Goal: Task Accomplishment & Management: Manage account settings

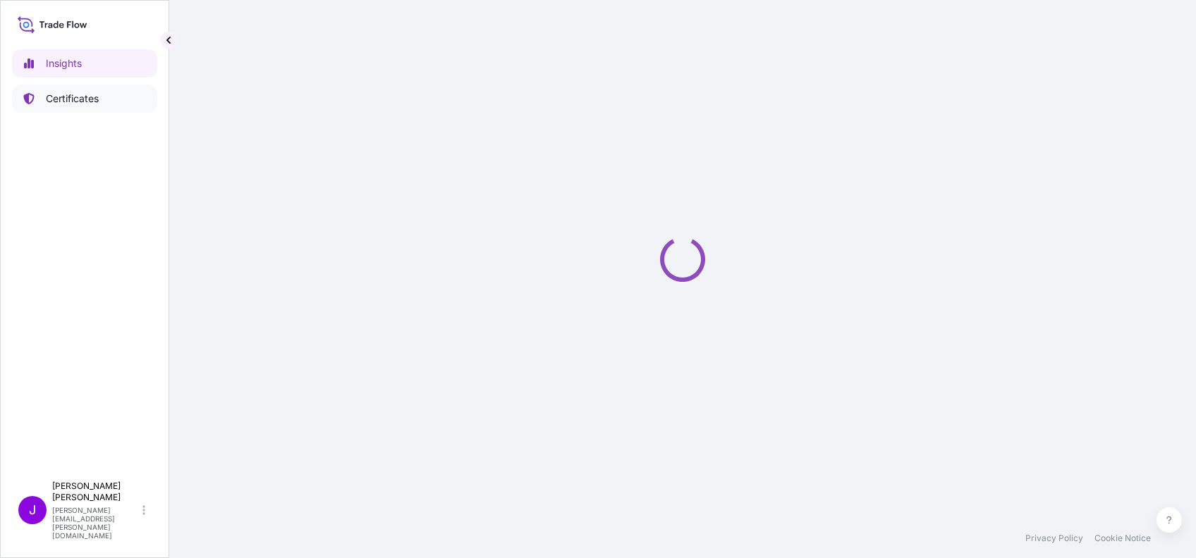
click at [97, 94] on p "Certificates" at bounding box center [72, 99] width 53 height 14
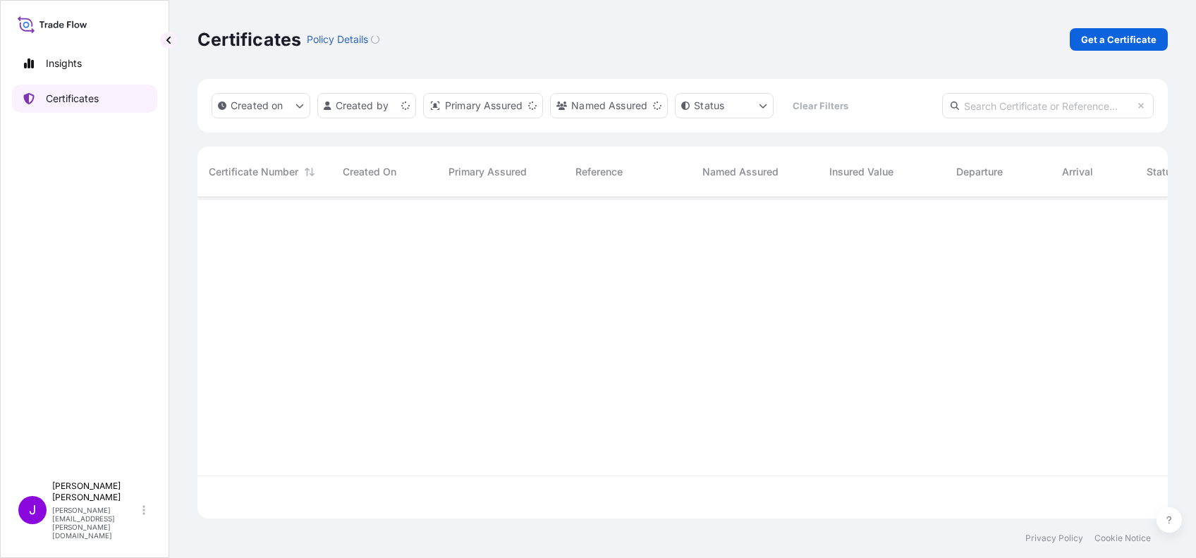
scroll to position [314, 955]
click at [1121, 41] on p "Get a Certificate" at bounding box center [1118, 39] width 75 height 14
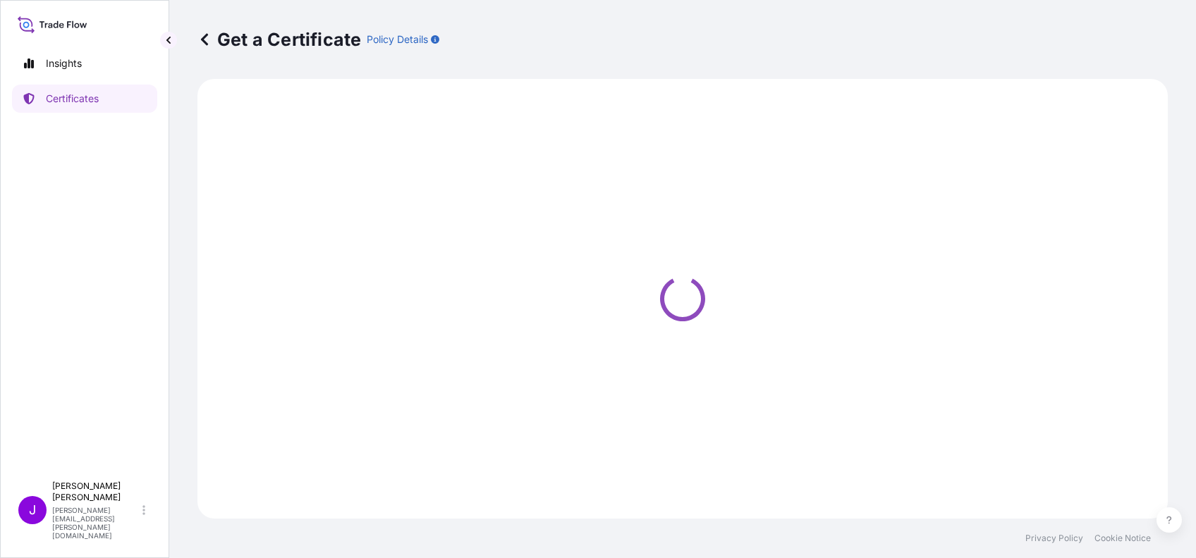
select select "Ocean Vessel"
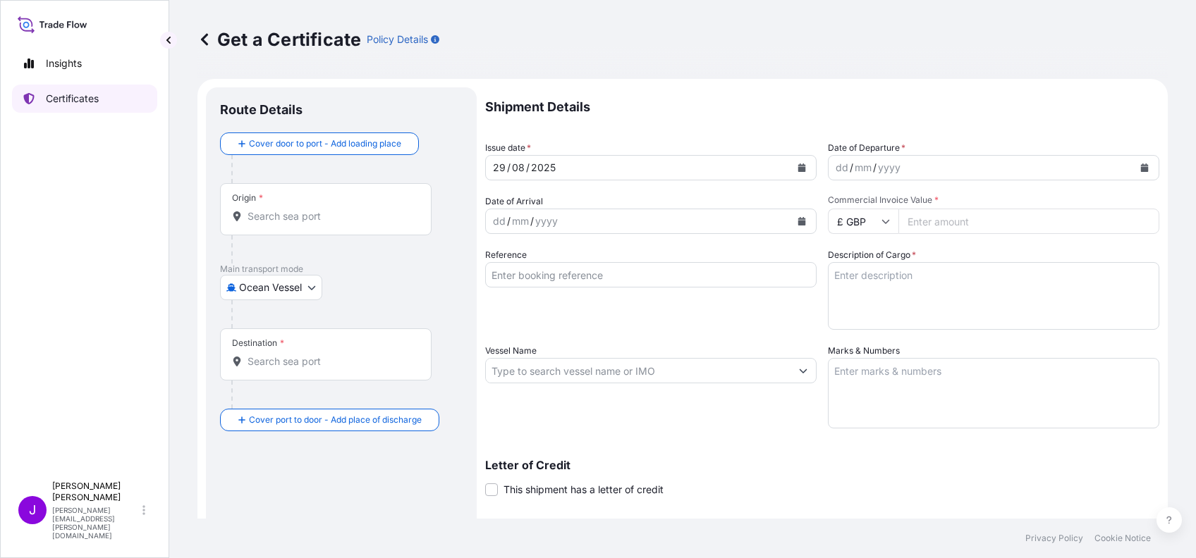
click at [27, 104] on icon at bounding box center [28, 98] width 11 height 11
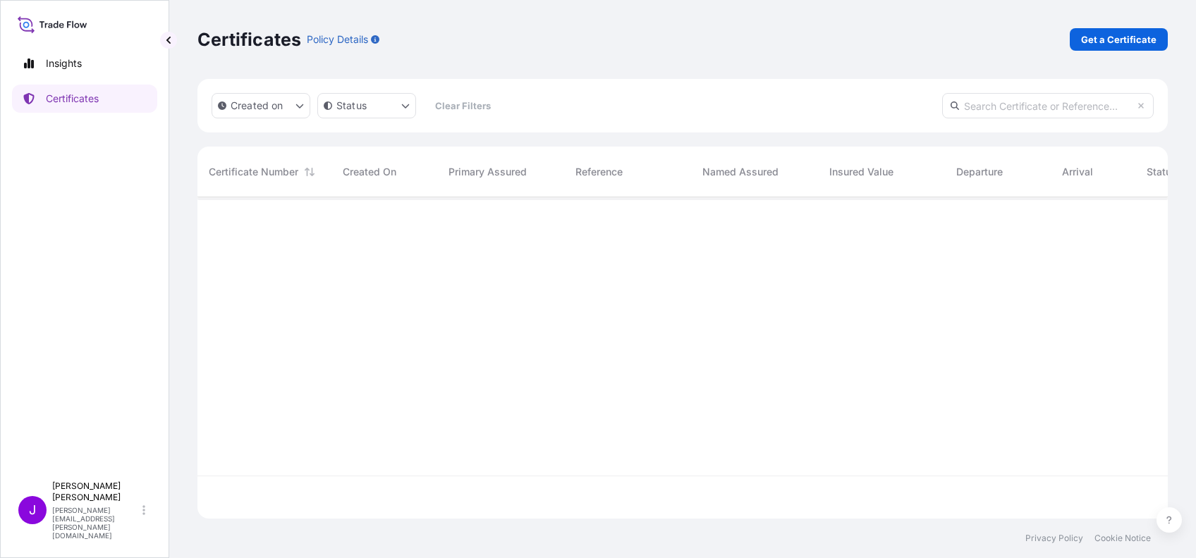
scroll to position [357, 955]
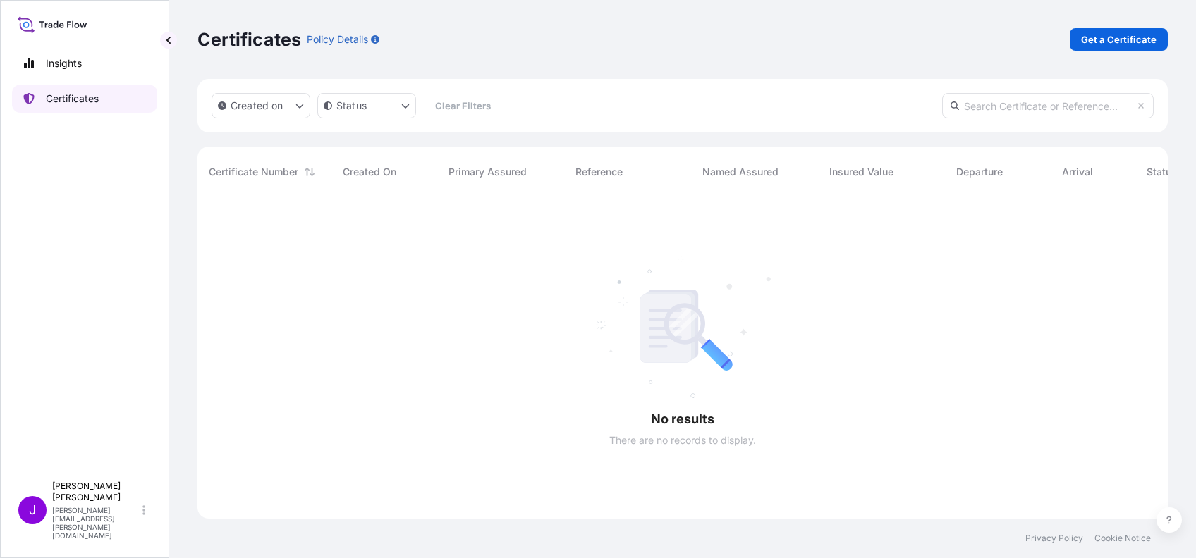
click at [82, 92] on p "Certificates" at bounding box center [72, 99] width 53 height 14
click at [85, 68] on link "Insights" at bounding box center [84, 63] width 145 height 28
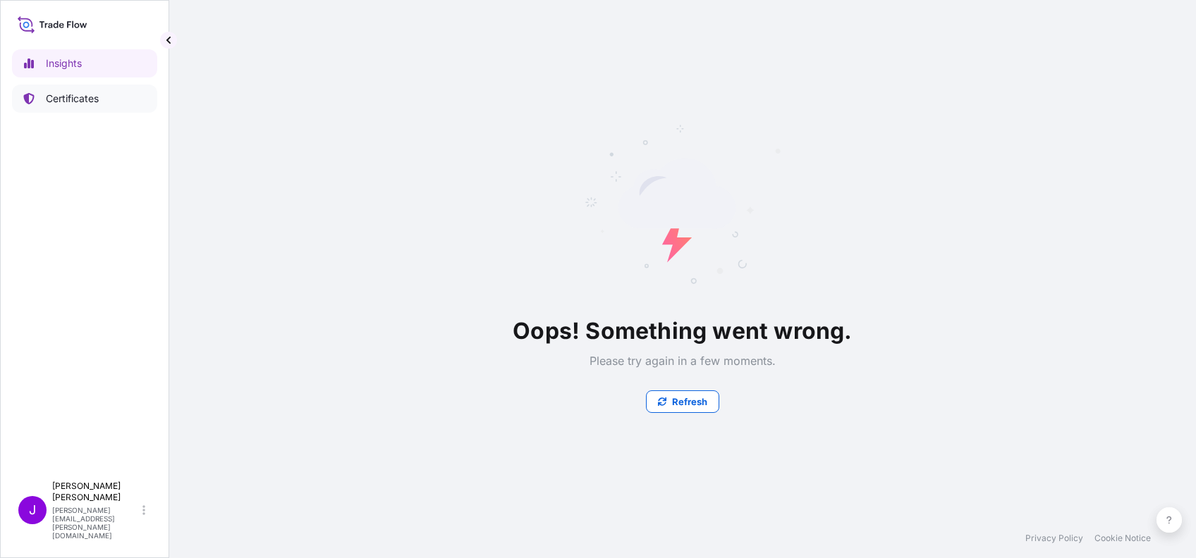
click at [51, 93] on p "Certificates" at bounding box center [72, 99] width 53 height 14
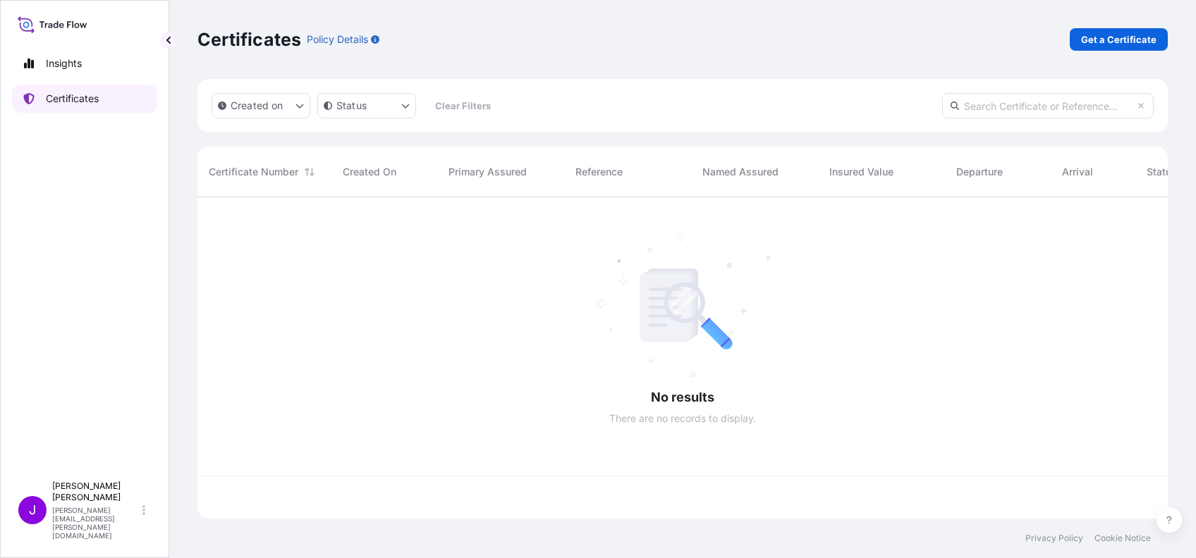
scroll to position [314, 955]
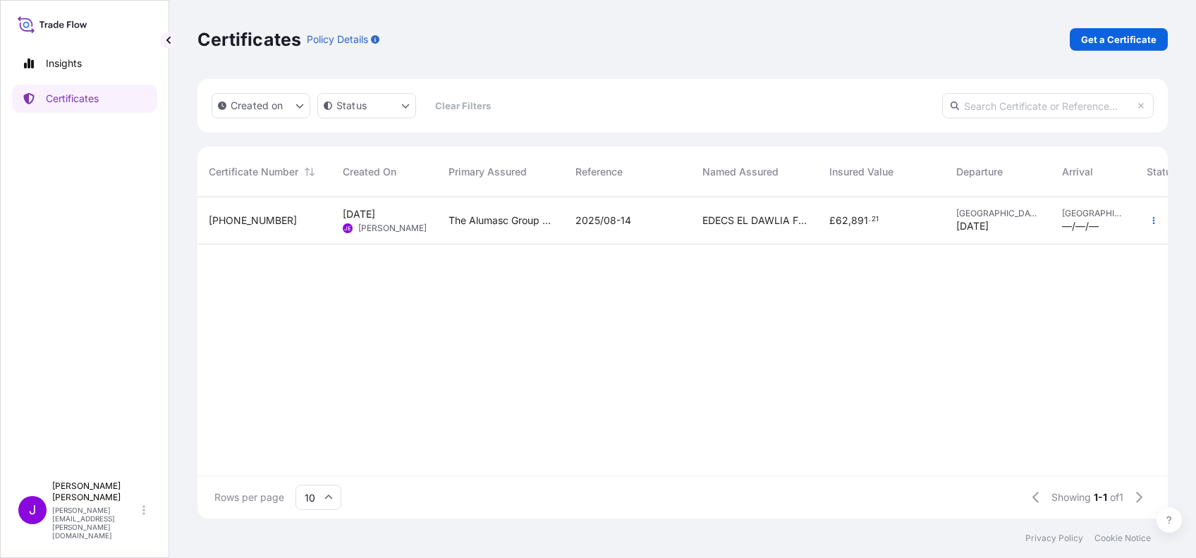
click at [236, 221] on span "[PHONE_NUMBER]" at bounding box center [253, 221] width 88 height 14
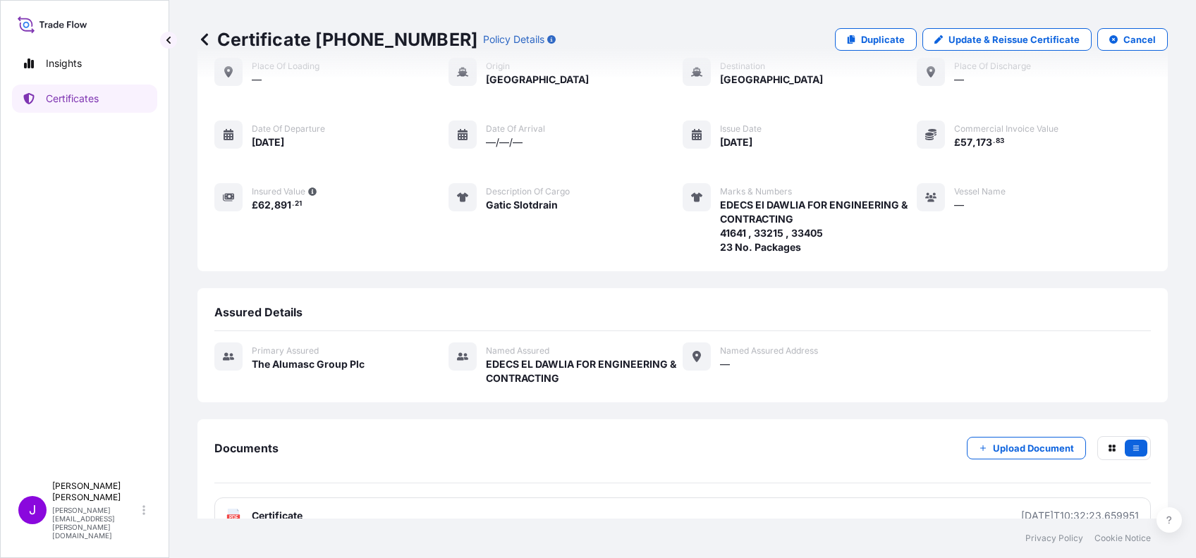
scroll to position [94, 0]
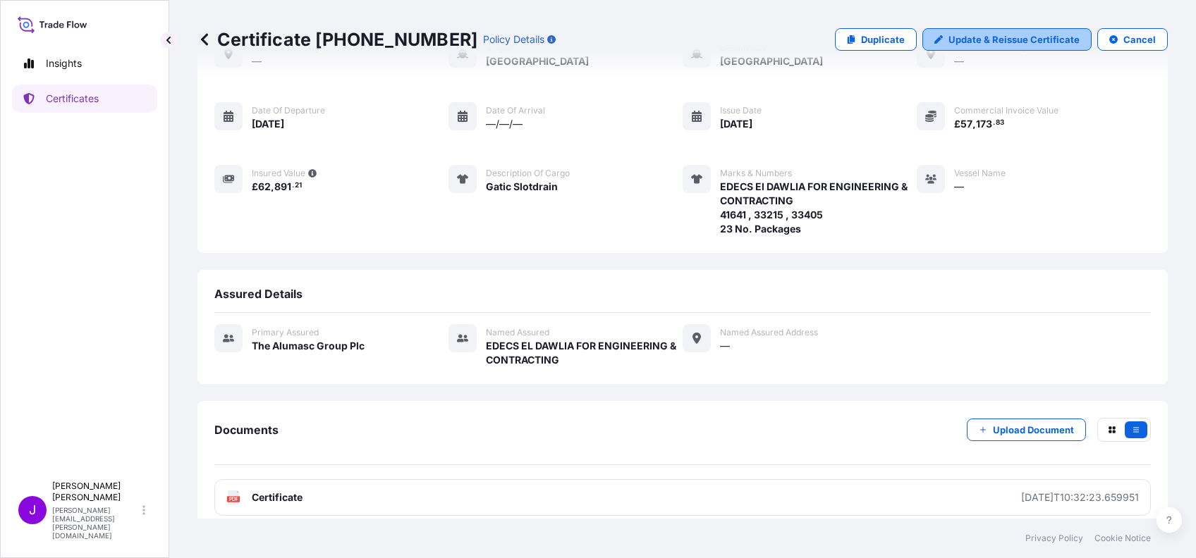
click at [969, 35] on p "Update & Reissue Certificate" at bounding box center [1013, 39] width 131 height 14
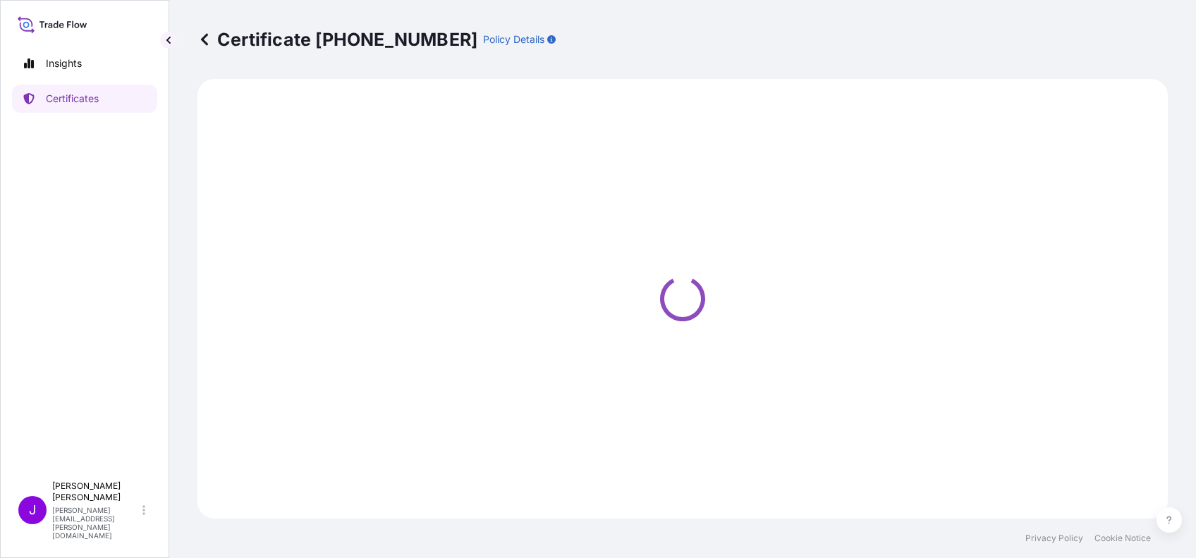
select select "Ocean Vessel"
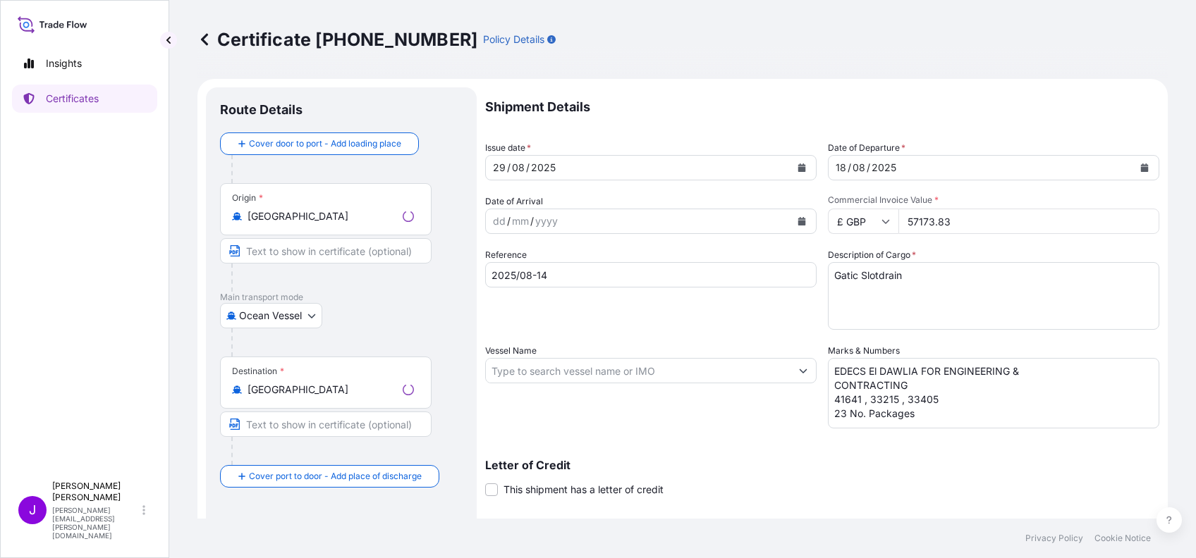
click at [876, 228] on input "£ GBP" at bounding box center [863, 221] width 71 height 25
click at [838, 298] on div "£ GBP" at bounding box center [855, 289] width 59 height 27
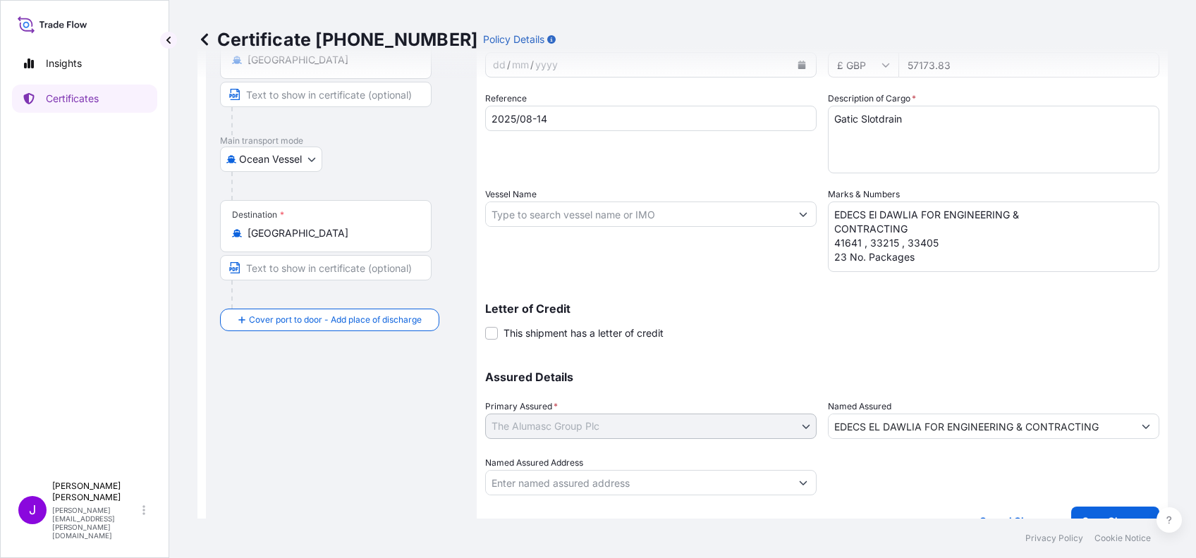
scroll to position [181, 0]
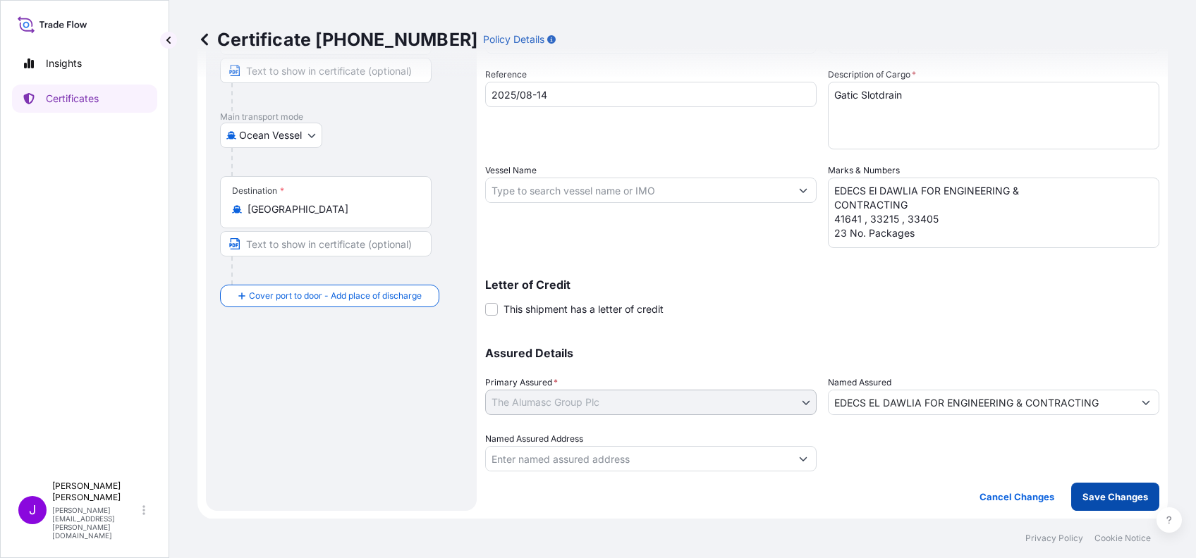
click at [1099, 499] on p "Save Changes" at bounding box center [1115, 497] width 66 height 14
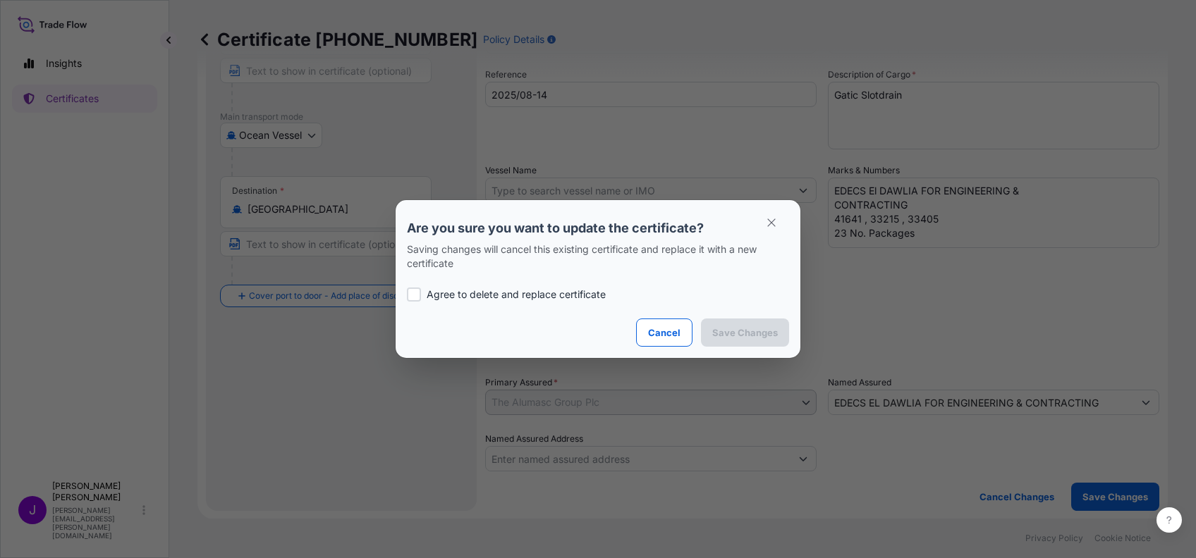
click at [415, 293] on div at bounding box center [414, 295] width 14 height 14
checkbox input "true"
click at [715, 335] on p "Save Changes" at bounding box center [745, 333] width 66 height 14
